Goal: Information Seeking & Learning: Compare options

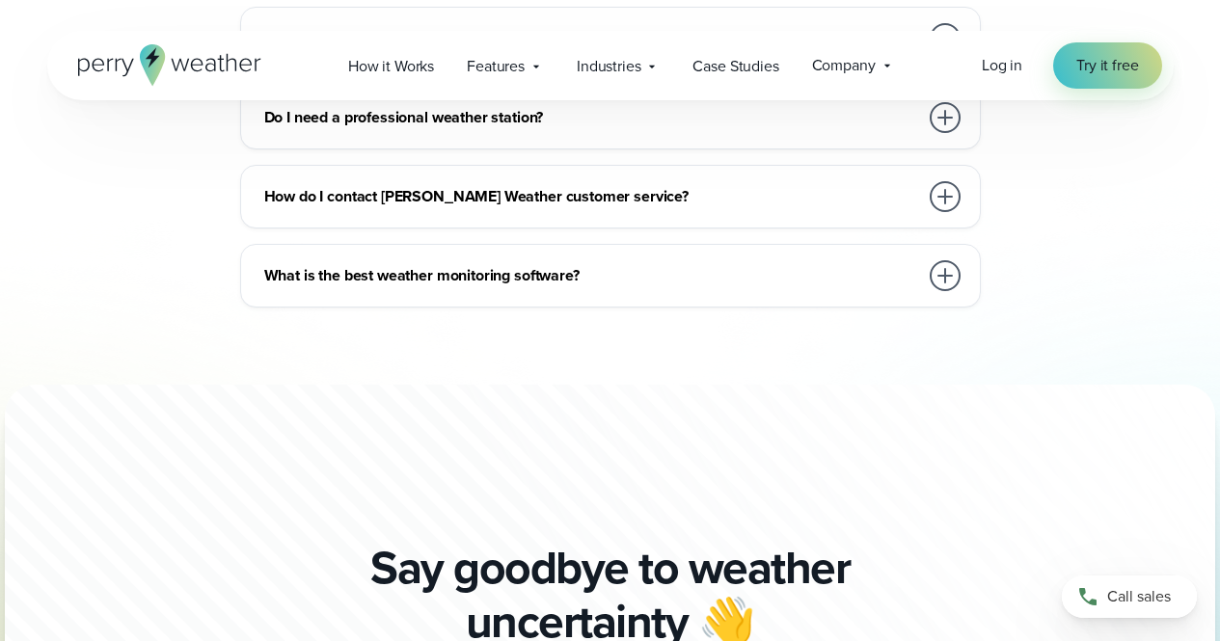
scroll to position [5112, 0]
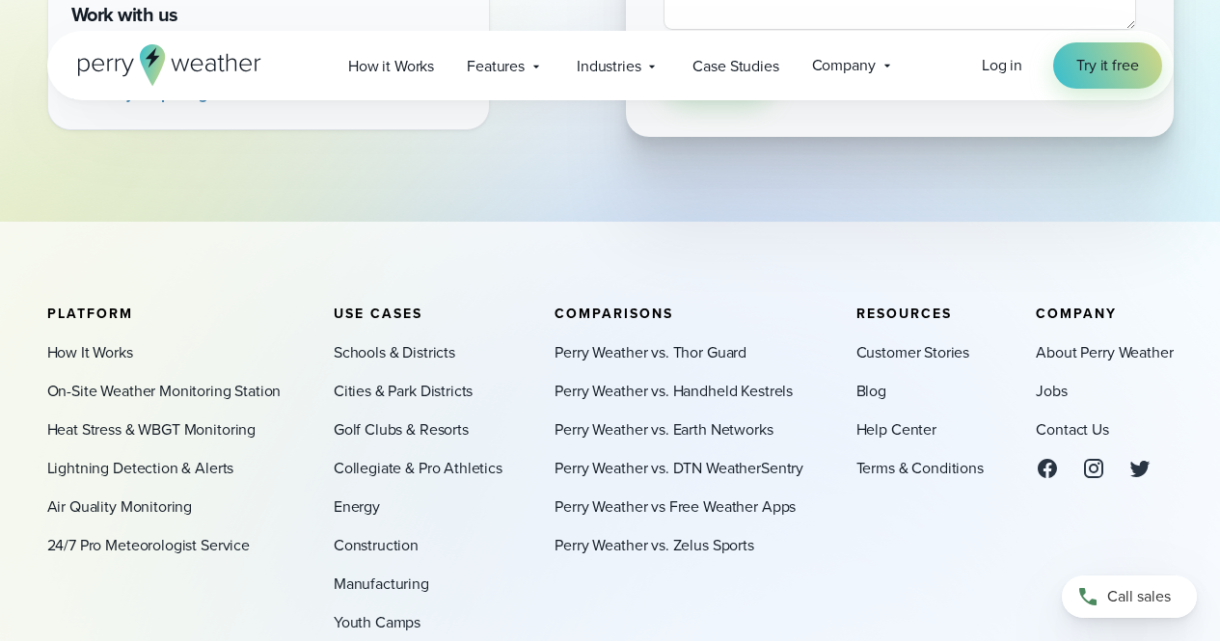
scroll to position [868, 0]
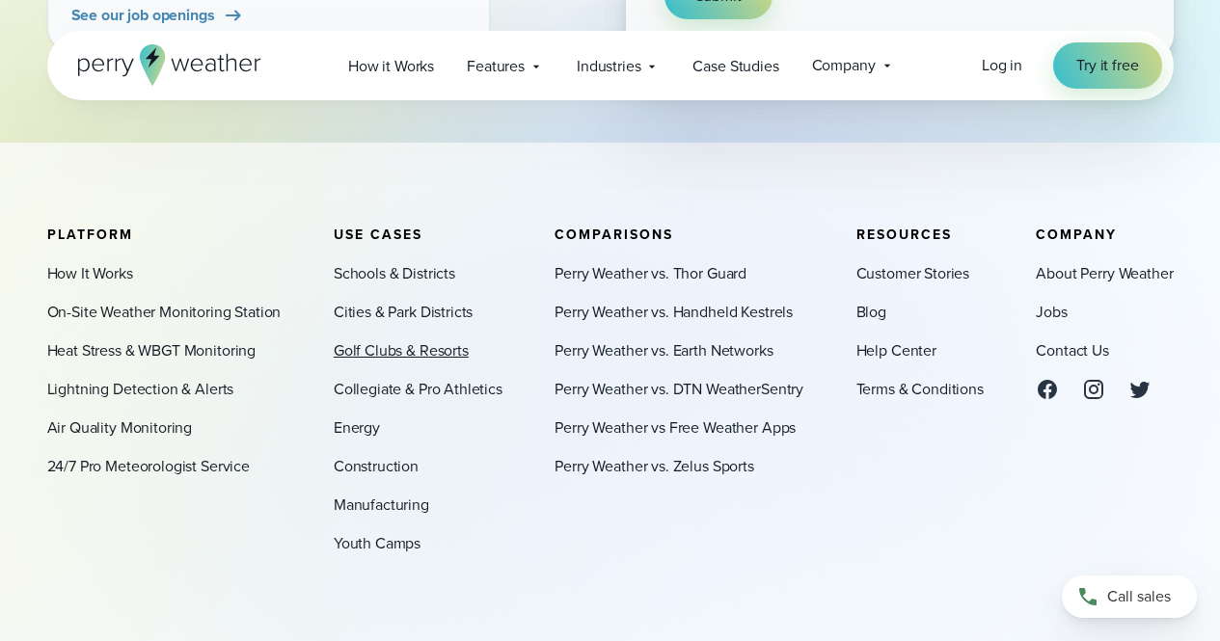
click at [400, 358] on link "Golf Clubs & Resorts" at bounding box center [401, 351] width 135 height 23
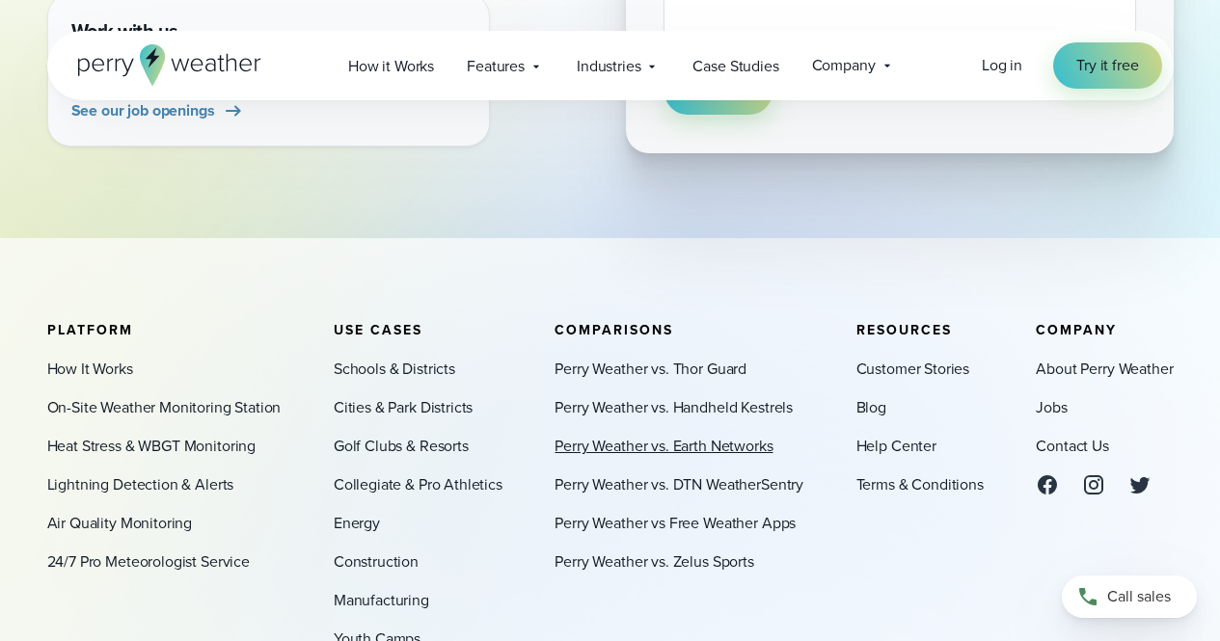
scroll to position [868, 0]
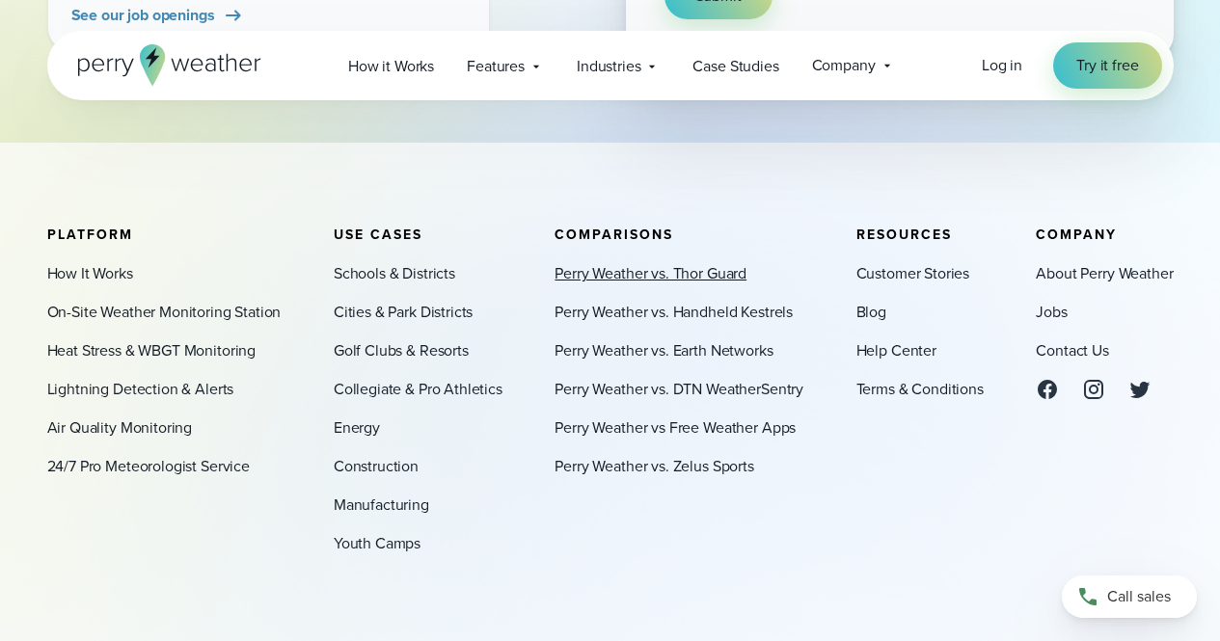
click at [650, 276] on link "Perry Weather vs. Thor Guard" at bounding box center [651, 273] width 192 height 23
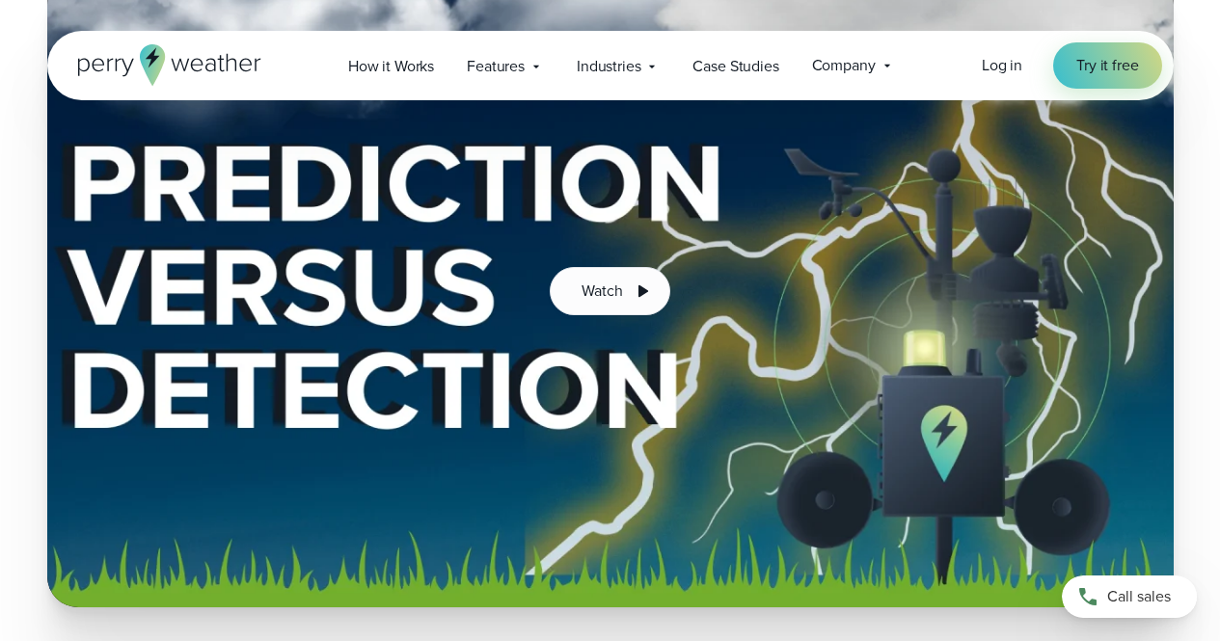
scroll to position [4437, 0]
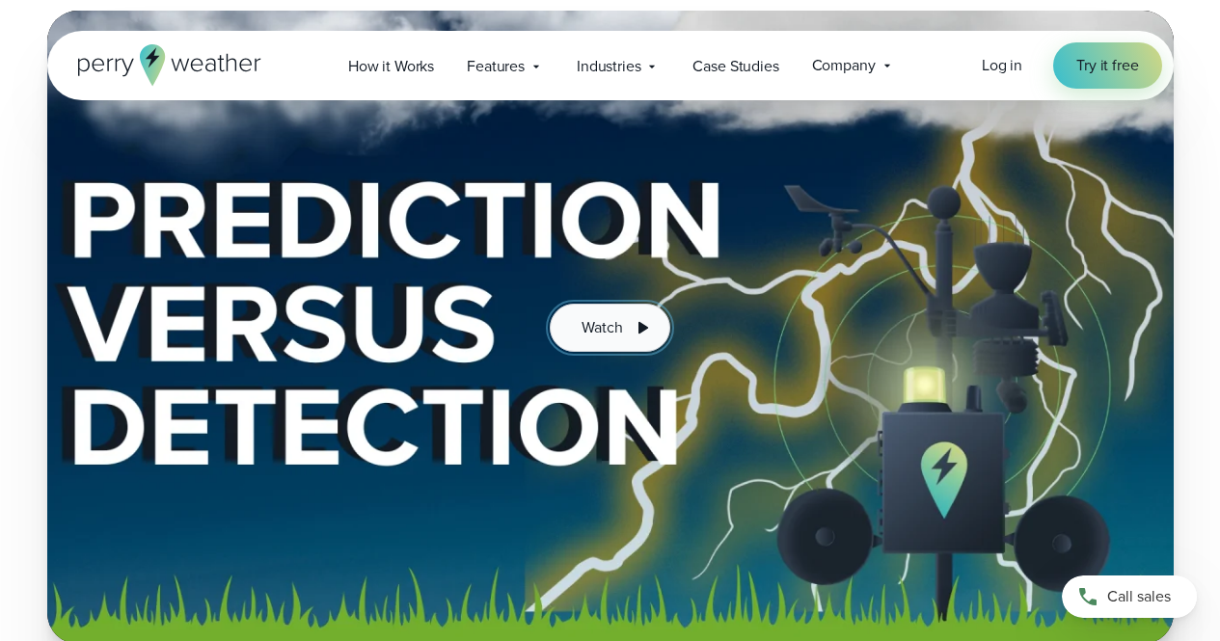
drag, startPoint x: 618, startPoint y: 284, endPoint x: 630, endPoint y: 299, distance: 19.3
click at [618, 316] on span "Watch" at bounding box center [602, 327] width 41 height 23
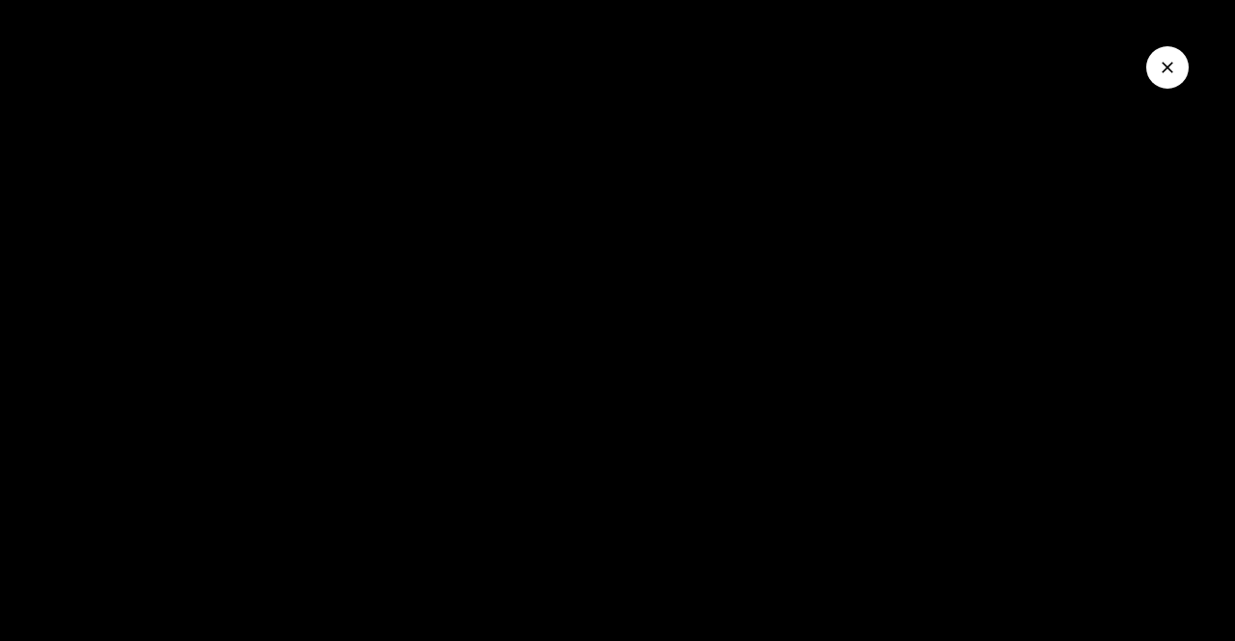
click at [1161, 79] on button "Close Video" at bounding box center [1167, 67] width 42 height 42
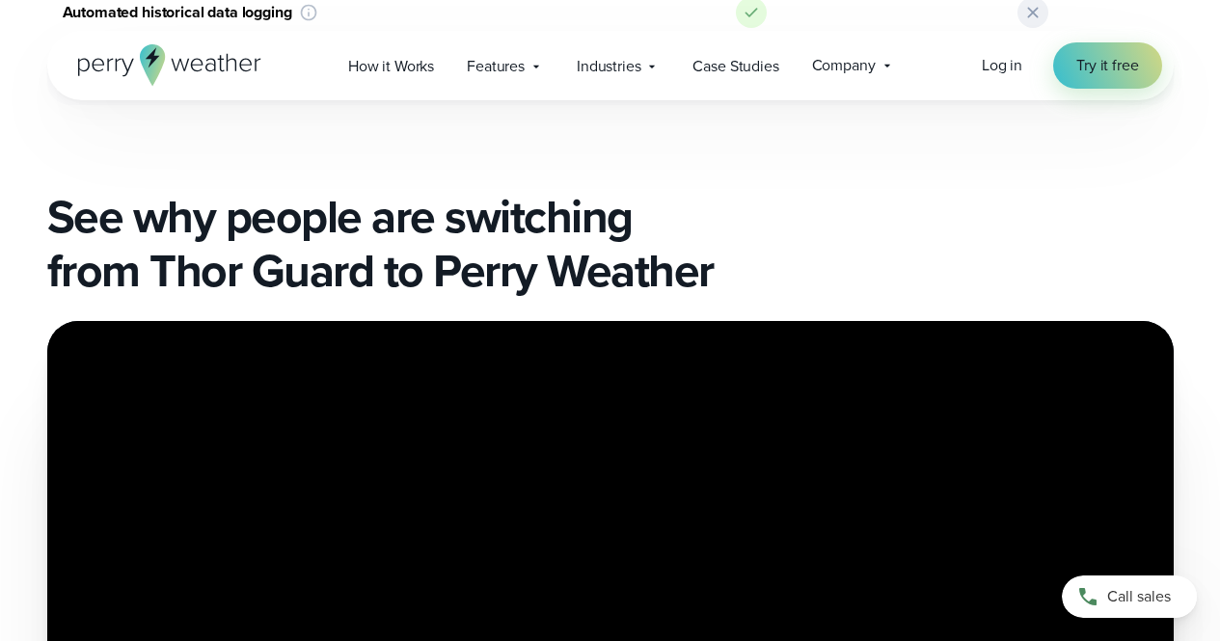
scroll to position [1157, 0]
